Goal: Information Seeking & Learning: Learn about a topic

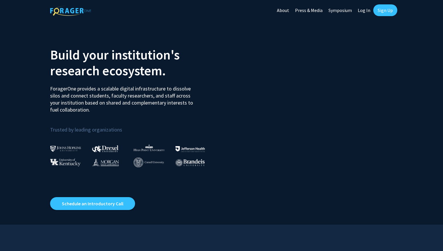
click at [365, 10] on link "Log In" at bounding box center [364, 10] width 18 height 21
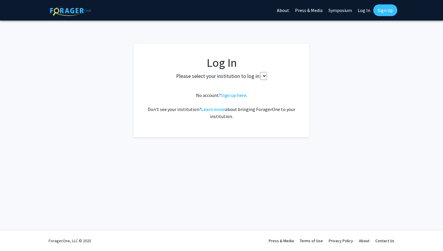
select select
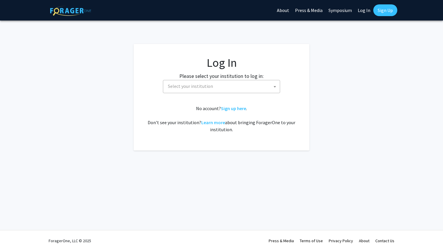
click at [224, 83] on span "Select your institution" at bounding box center [223, 86] width 114 height 12
type input "o"
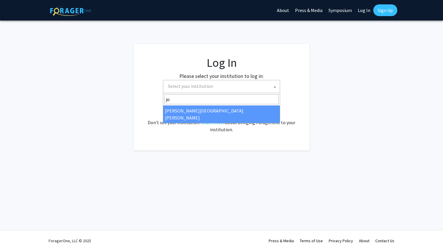
type input "jo"
select select "1"
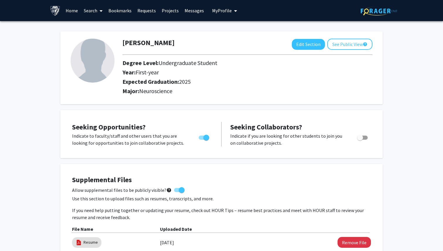
click at [93, 11] on link "Search" at bounding box center [93, 10] width 25 height 21
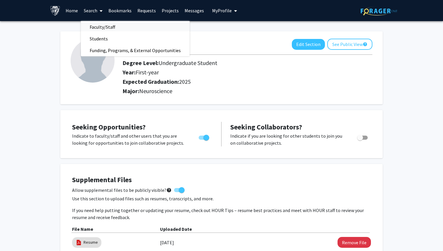
click at [103, 28] on span "Faculty/Staff" at bounding box center [102, 27] width 43 height 12
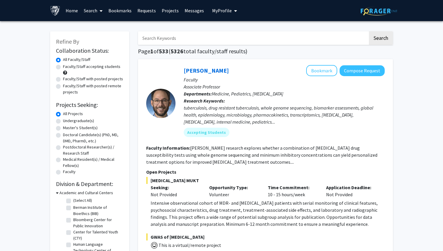
click at [166, 40] on input "Search Keywords" at bounding box center [253, 37] width 230 height 13
type input "clinical research"
click at [369, 31] on button "Search" at bounding box center [381, 37] width 24 height 13
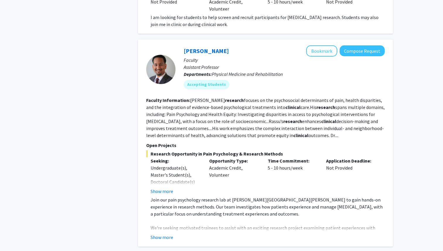
scroll to position [557, 0]
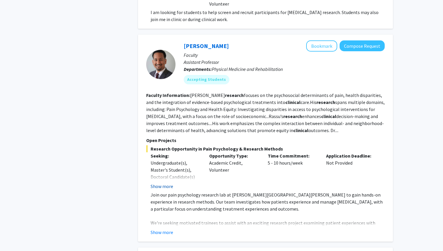
click at [165, 188] on button "Show more" at bounding box center [162, 186] width 23 height 7
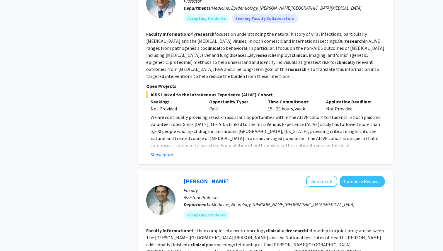
scroll to position [1800, 0]
